Goal: Find specific page/section: Find specific page/section

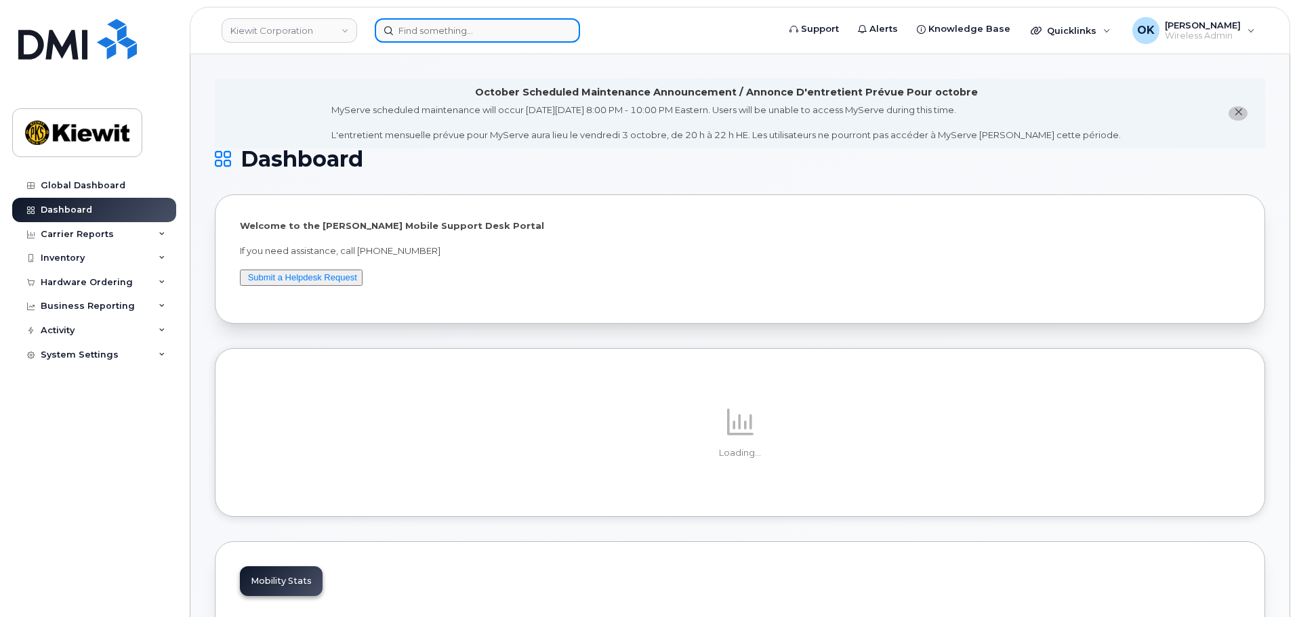
click at [485, 40] on input at bounding box center [477, 30] width 205 height 24
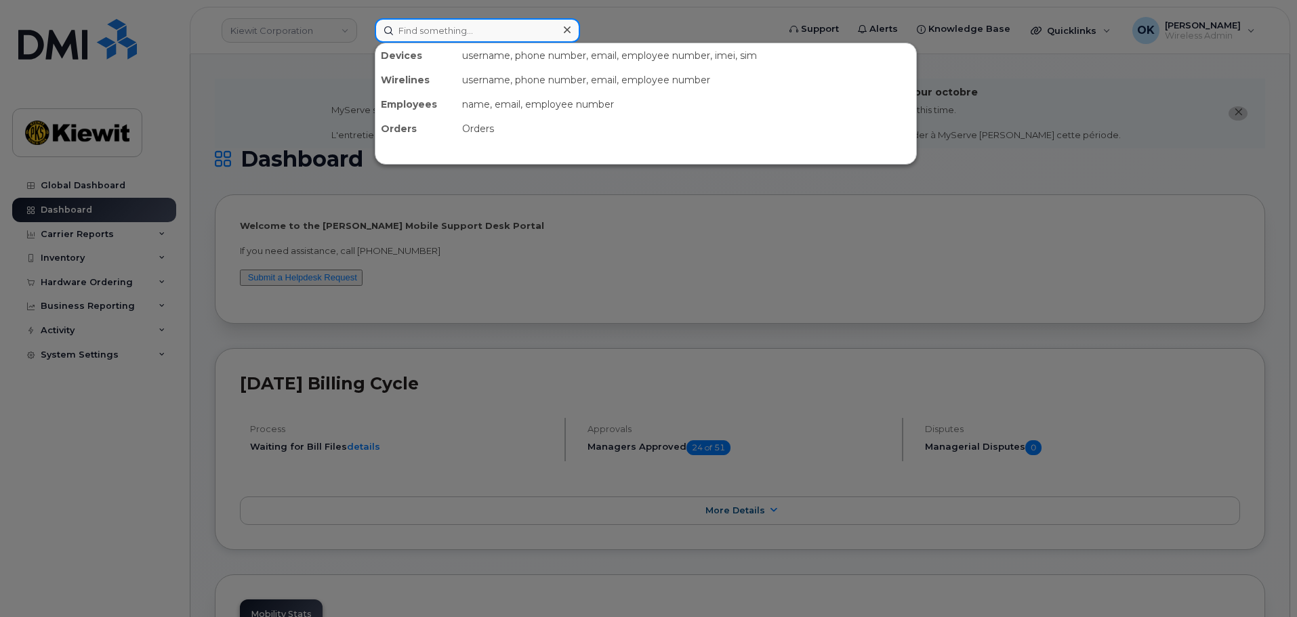
paste input "00528950"
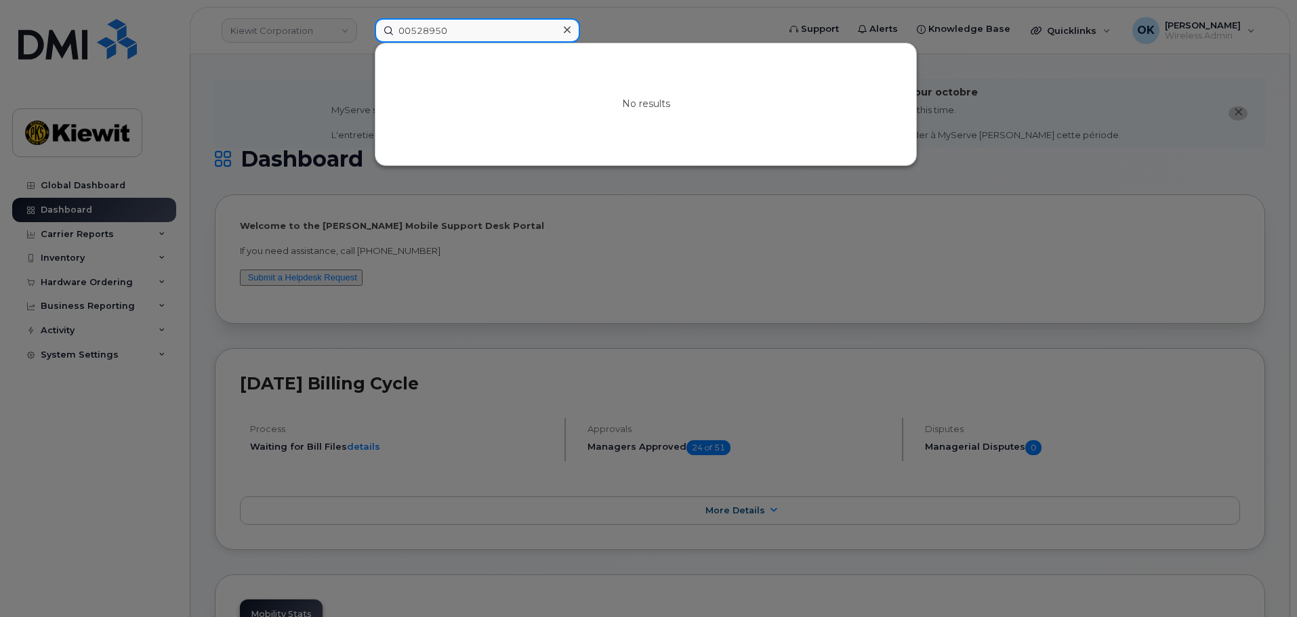
click at [407, 28] on input "00528950" at bounding box center [477, 30] width 205 height 24
type input "528950"
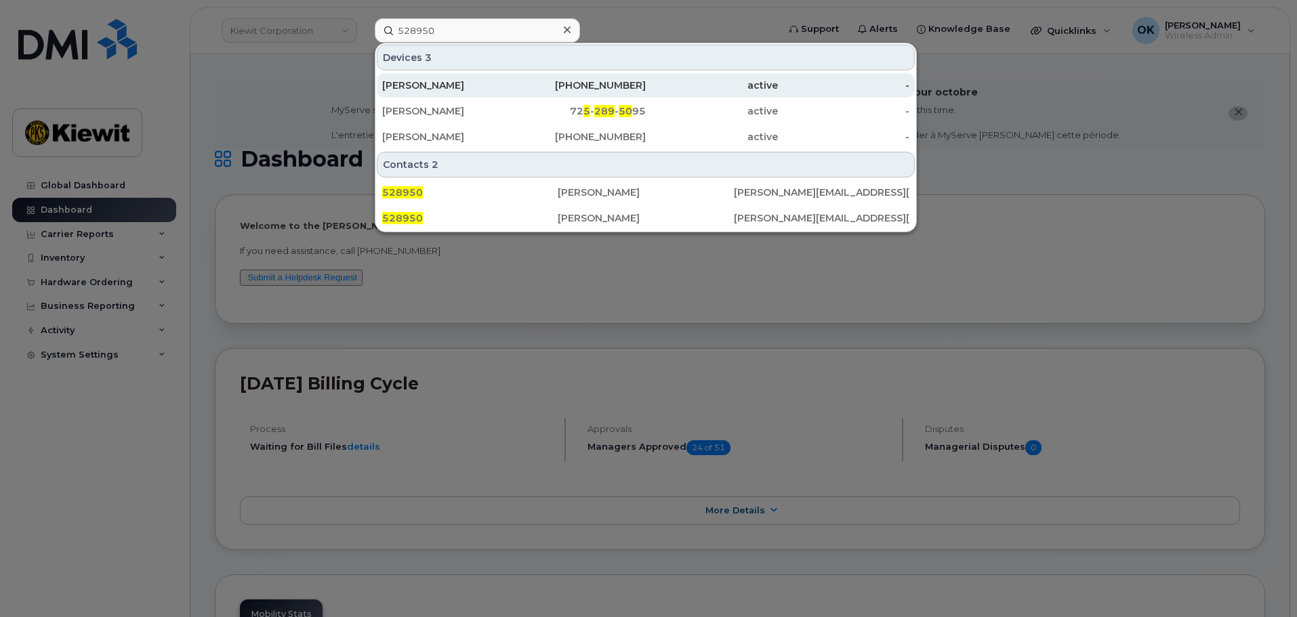
click at [565, 87] on div "480-349-1466" at bounding box center [580, 86] width 132 height 14
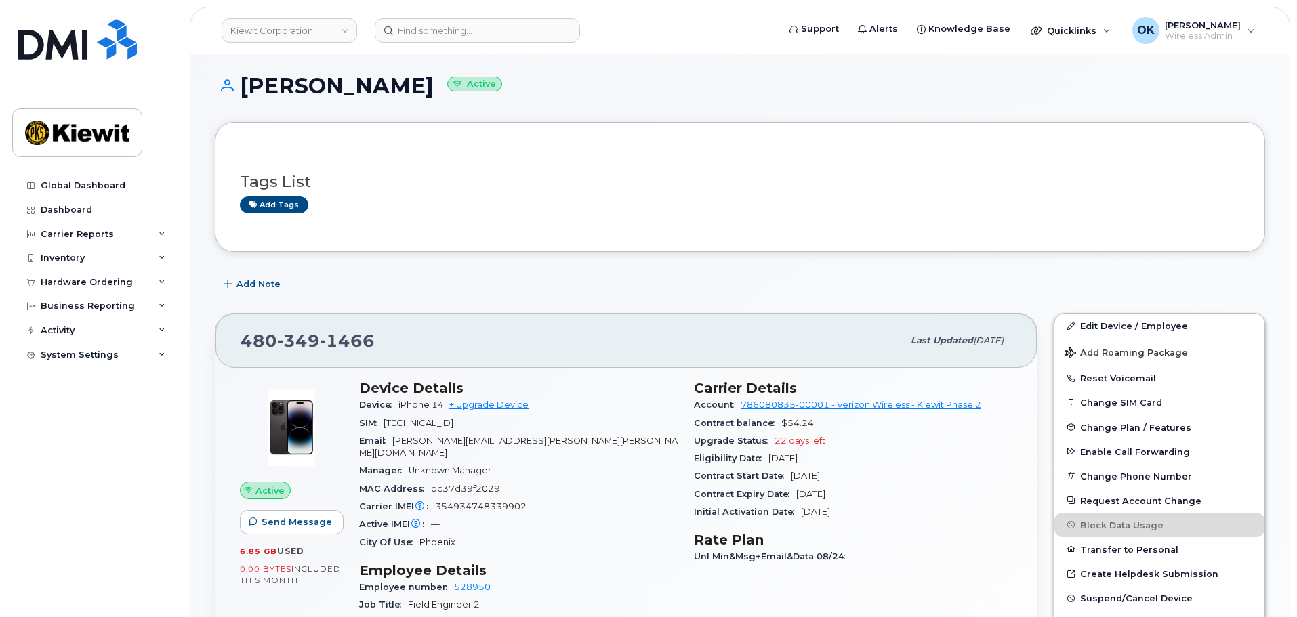
scroll to position [203, 0]
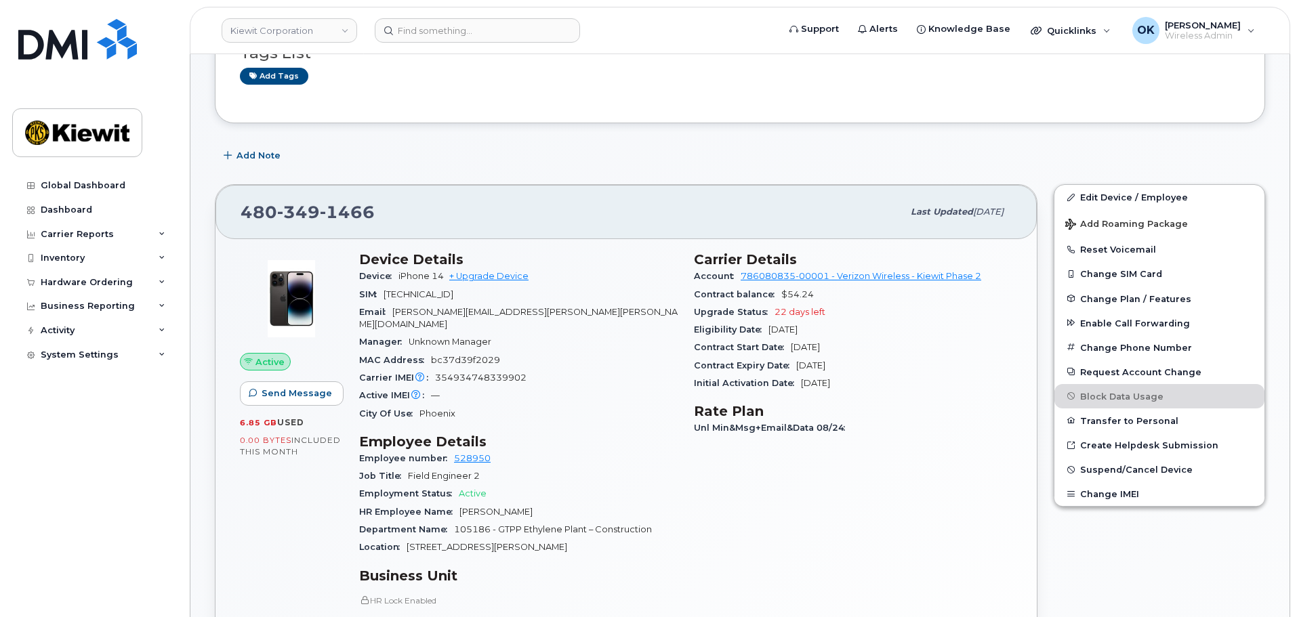
drag, startPoint x: 395, startPoint y: 273, endPoint x: 447, endPoint y: 278, distance: 51.7
click at [447, 278] on div "Device iPhone 14 + Upgrade Device" at bounding box center [518, 277] width 319 height 18
copy span "iPhone 14"
